Goal: Information Seeking & Learning: Compare options

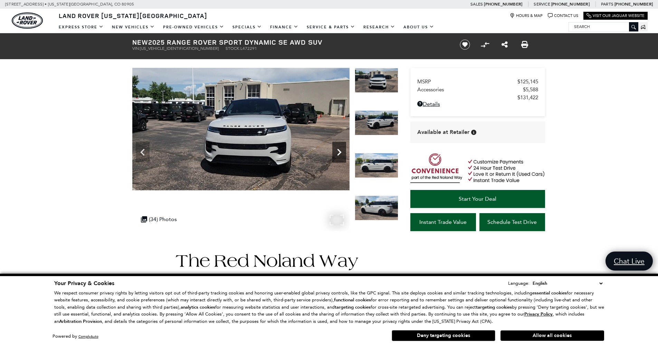
click at [338, 150] on icon "Next" at bounding box center [339, 152] width 4 height 7
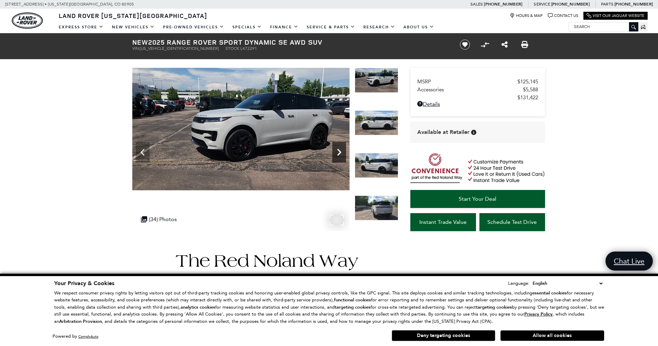
click at [338, 150] on icon "Next" at bounding box center [339, 152] width 4 height 7
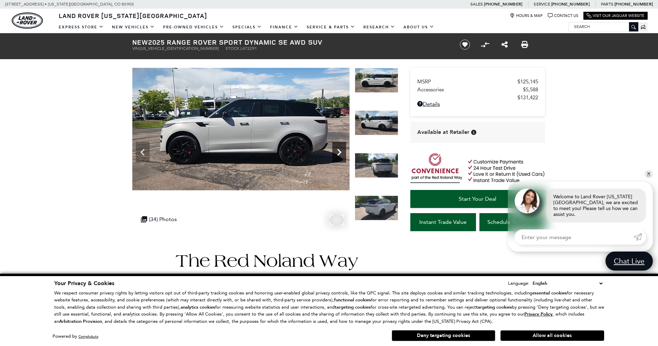
click at [338, 150] on icon "Next" at bounding box center [339, 152] width 4 height 7
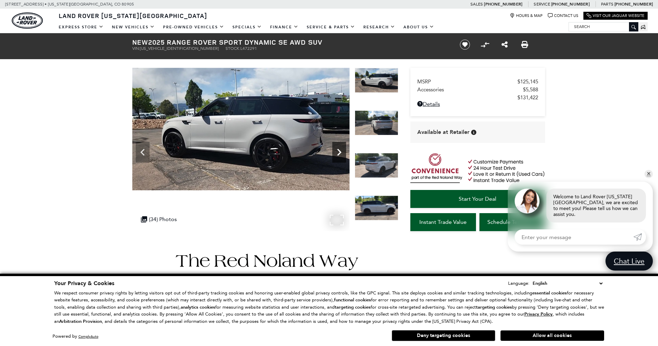
click at [338, 150] on icon "Next" at bounding box center [339, 152] width 4 height 7
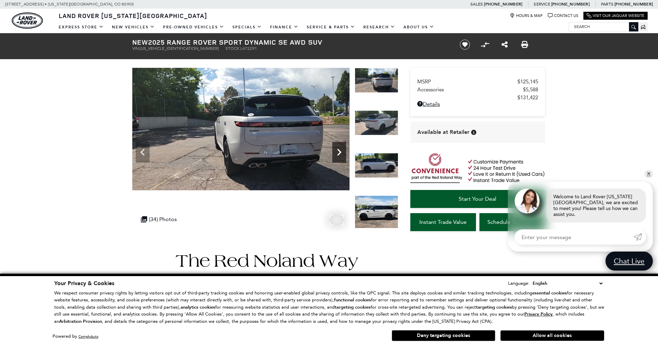
click at [338, 150] on icon "Next" at bounding box center [339, 152] width 4 height 7
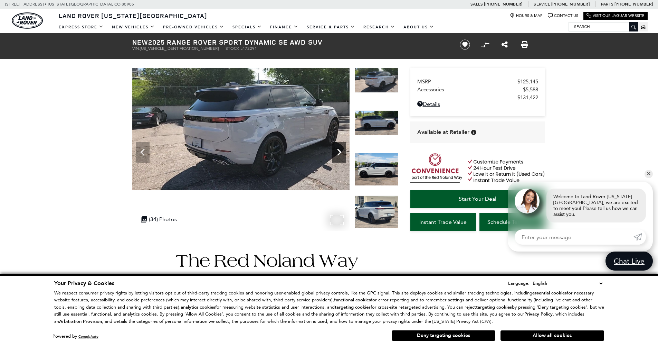
click at [338, 150] on icon "Next" at bounding box center [339, 152] width 4 height 7
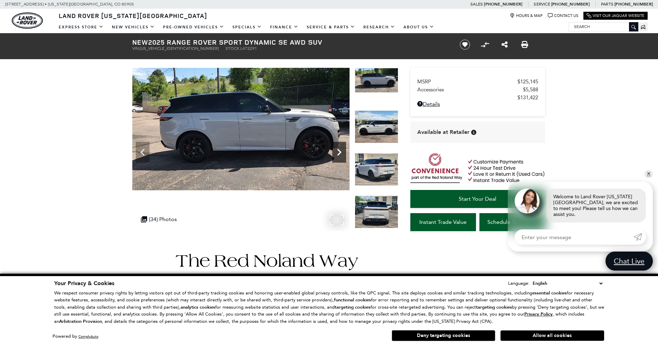
click at [338, 150] on icon "Next" at bounding box center [339, 152] width 4 height 7
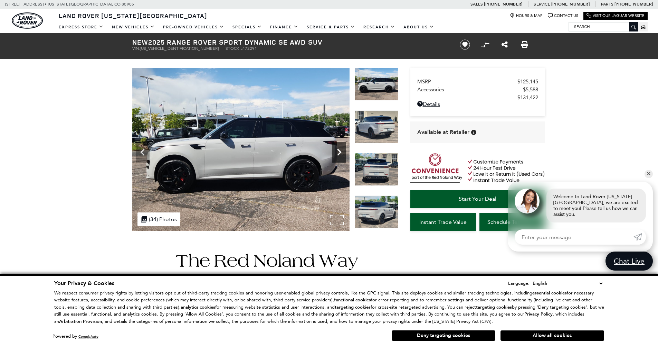
click at [338, 150] on icon "Next" at bounding box center [339, 152] width 4 height 7
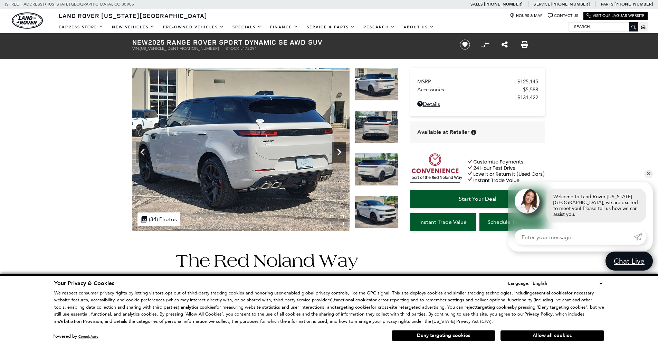
click at [338, 150] on icon "Next" at bounding box center [339, 152] width 4 height 7
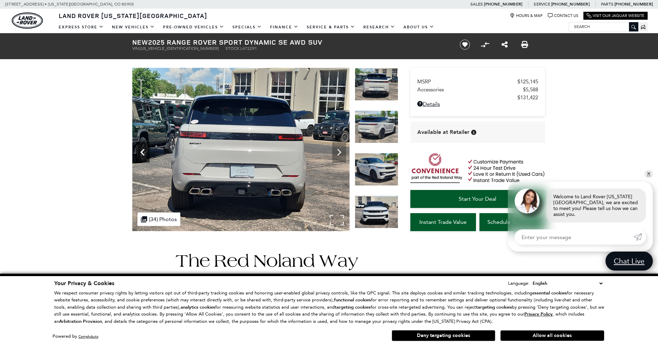
click at [142, 158] on icon "Previous" at bounding box center [143, 152] width 14 height 14
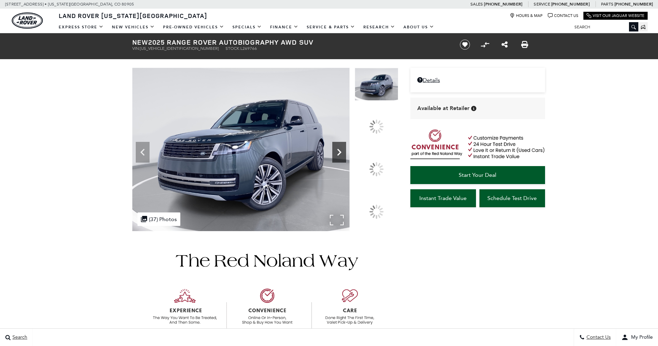
click at [346, 159] on icon at bounding box center [339, 152] width 14 height 14
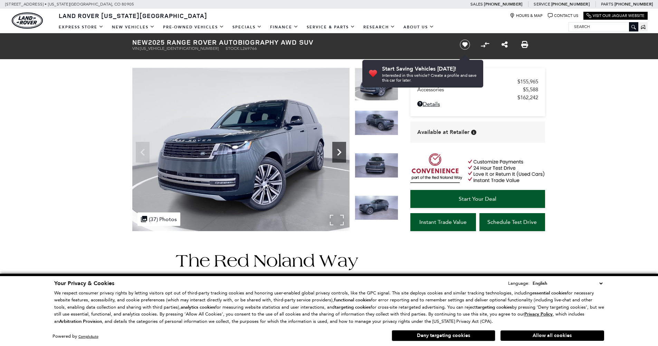
click at [336, 151] on icon "Next" at bounding box center [339, 152] width 14 height 14
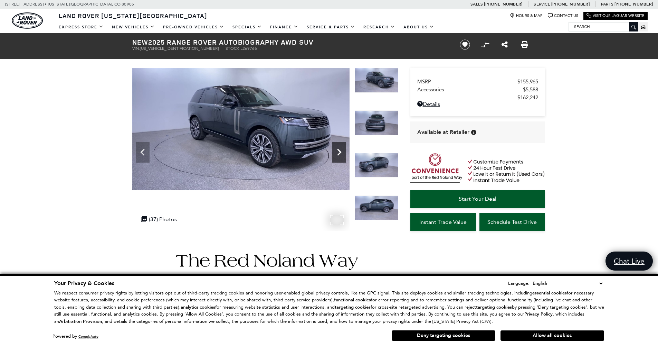
click at [336, 151] on icon "Next" at bounding box center [339, 152] width 14 height 14
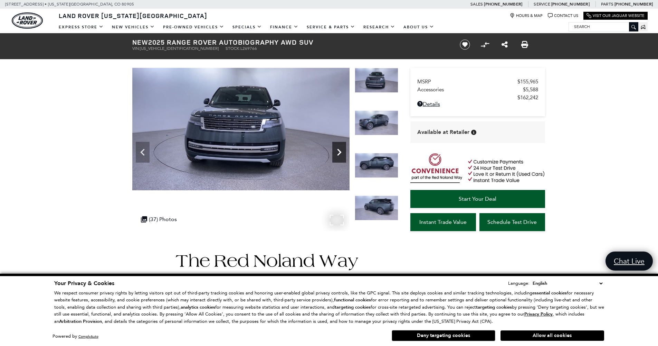
click at [336, 151] on icon "Next" at bounding box center [339, 152] width 14 height 14
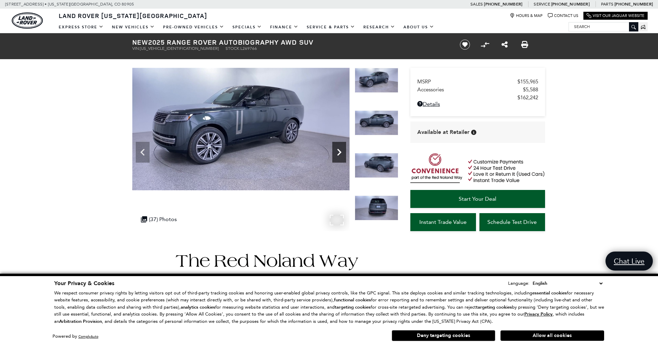
click at [336, 151] on icon "Next" at bounding box center [339, 152] width 14 height 14
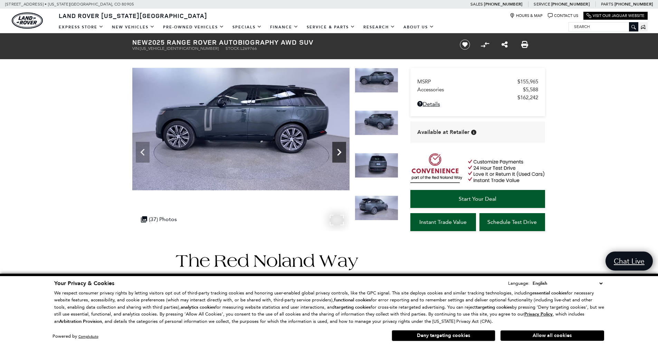
click at [336, 151] on icon "Next" at bounding box center [339, 152] width 14 height 14
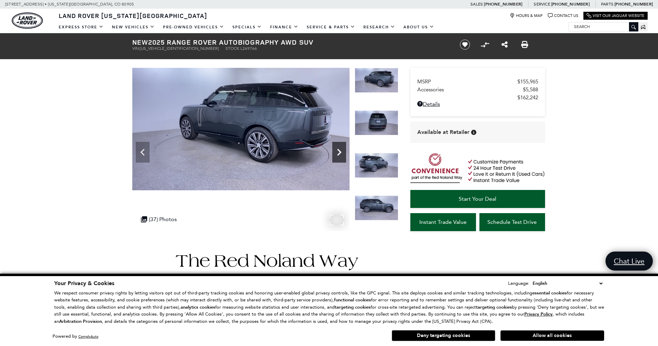
click at [336, 151] on icon "Next" at bounding box center [339, 152] width 14 height 14
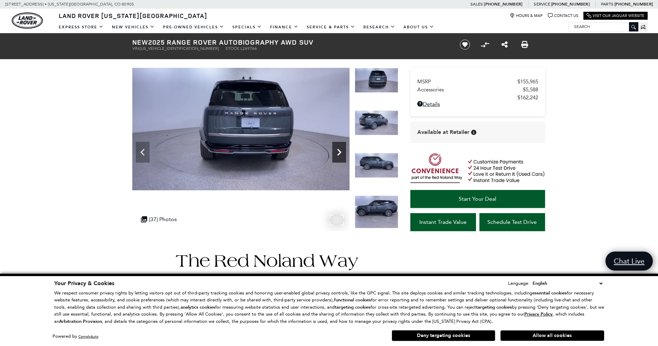
click at [336, 151] on icon "Next" at bounding box center [339, 152] width 14 height 14
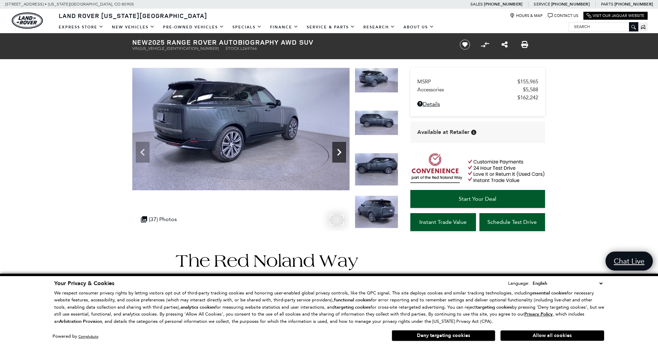
click at [336, 151] on icon "Next" at bounding box center [339, 152] width 14 height 14
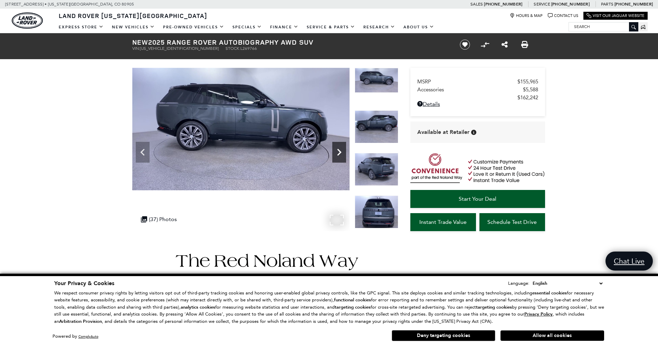
click at [336, 151] on icon "Next" at bounding box center [339, 152] width 14 height 14
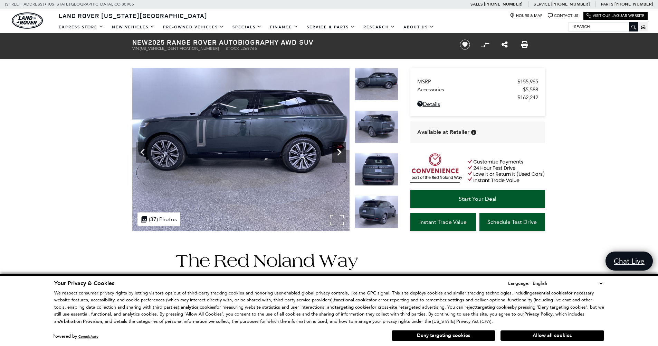
click at [336, 151] on icon "Next" at bounding box center [339, 152] width 14 height 14
